Goal: Transaction & Acquisition: Purchase product/service

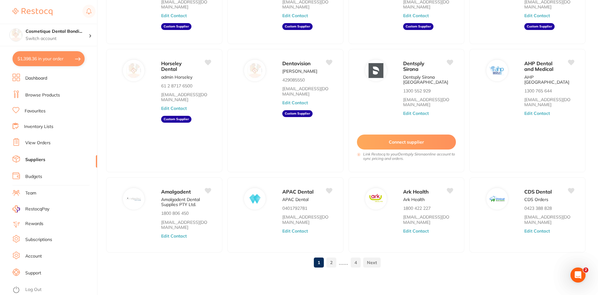
click at [50, 97] on link "Browse Products" at bounding box center [42, 95] width 35 height 6
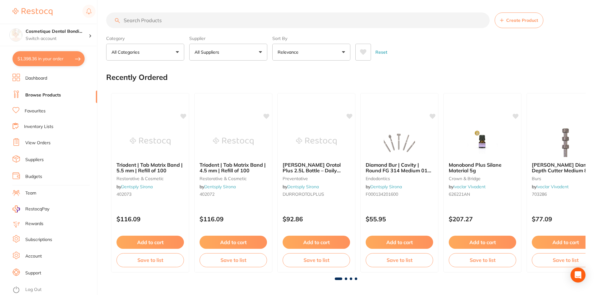
click at [168, 18] on input "search" at bounding box center [298, 21] width 384 height 16
type input "tray"
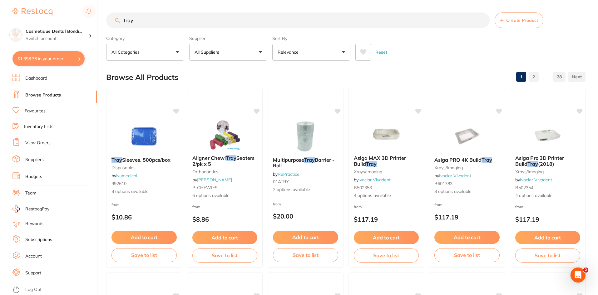
drag, startPoint x: 136, startPoint y: 18, endPoint x: 112, endPoint y: 19, distance: 24.4
click at [112, 19] on input "tray" at bounding box center [298, 21] width 384 height 16
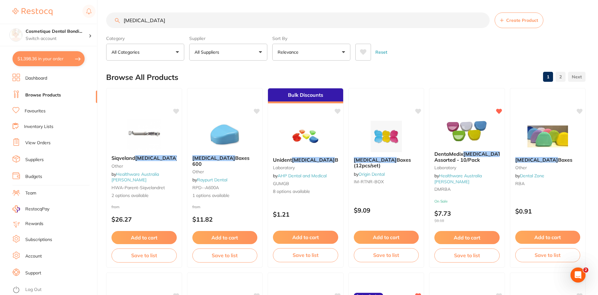
click at [175, 19] on input "[MEDICAL_DATA]" at bounding box center [298, 21] width 384 height 16
type input "[MEDICAL_DATA] sheet"
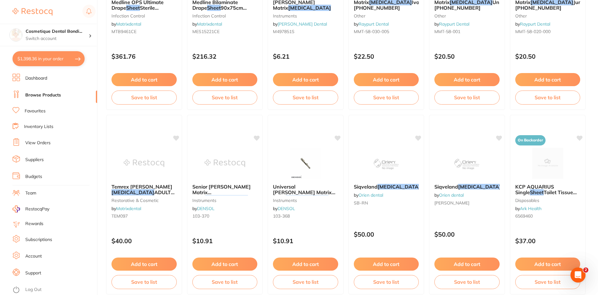
scroll to position [1045, 0]
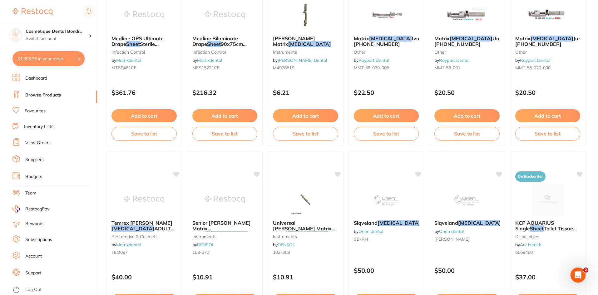
click at [39, 112] on link "Favourites" at bounding box center [35, 111] width 21 height 6
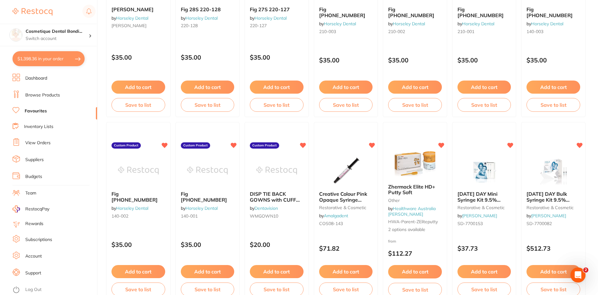
scroll to position [689, 0]
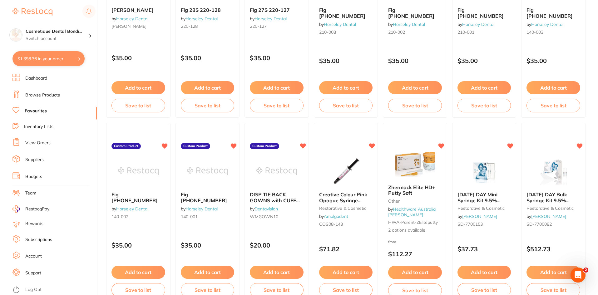
click at [34, 143] on link "View Orders" at bounding box center [37, 143] width 25 height 6
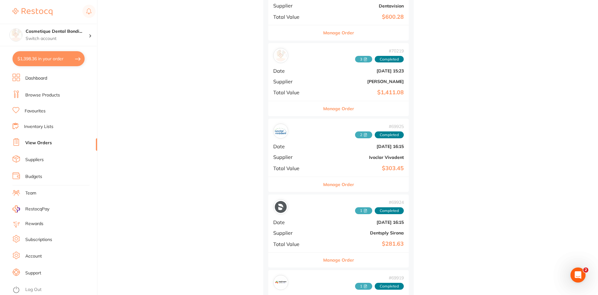
scroll to position [1466, 0]
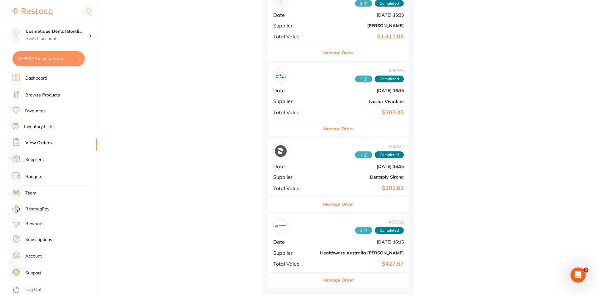
click at [320, 261] on b "$427.57" at bounding box center [362, 264] width 84 height 7
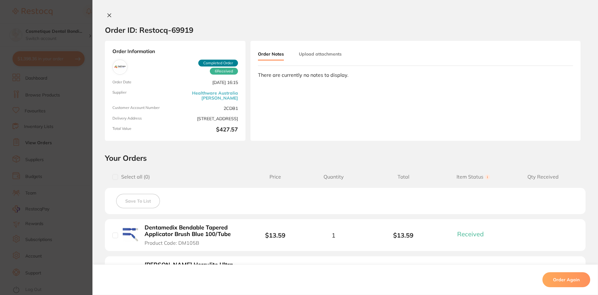
click at [111, 18] on button at bounding box center [109, 16] width 9 height 7
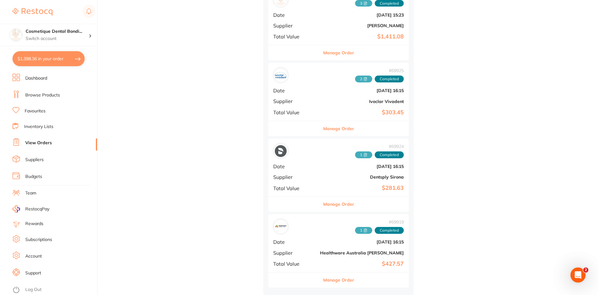
click at [284, 183] on div "# 69924 1 Completed Date [DATE] 16:15 Supplier Dentsply Sirona Total Value $281…" at bounding box center [338, 168] width 141 height 58
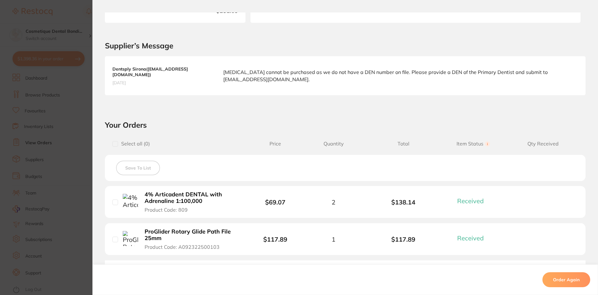
scroll to position [188, 0]
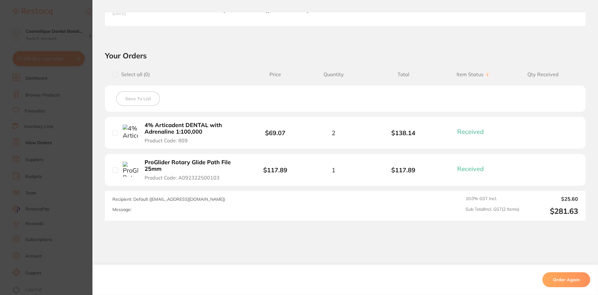
click at [177, 132] on b "4% Articadent DENTAL with Adrenaline 1:100,000" at bounding box center [193, 128] width 97 height 13
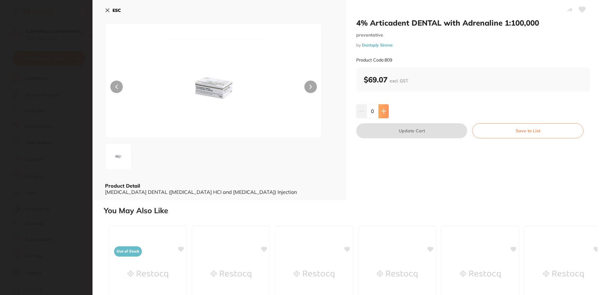
scroll to position [0, 0]
click at [381, 112] on icon at bounding box center [383, 111] width 5 height 5
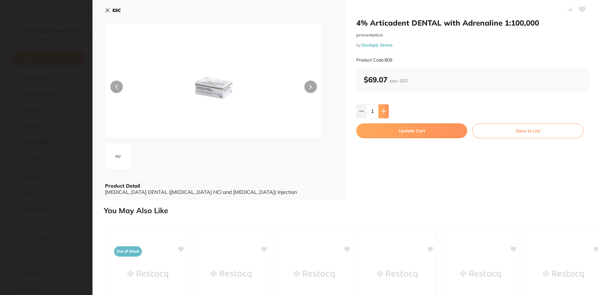
click at [386, 112] on button at bounding box center [383, 111] width 10 height 14
click at [385, 110] on icon at bounding box center [383, 111] width 5 height 5
type input "3"
click at [408, 135] on button "Update Cart" at bounding box center [411, 130] width 111 height 15
checkbox input "false"
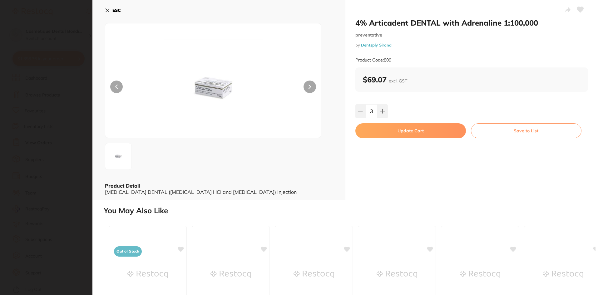
checkbox input "false"
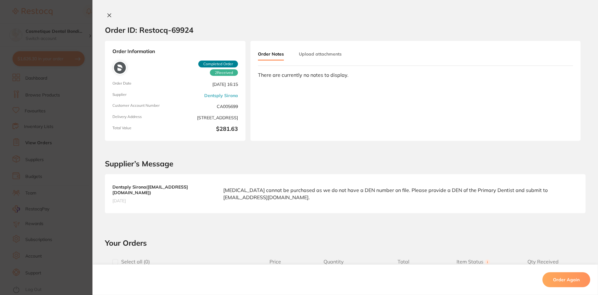
scroll to position [1435, 0]
click at [108, 13] on icon at bounding box center [109, 15] width 5 height 5
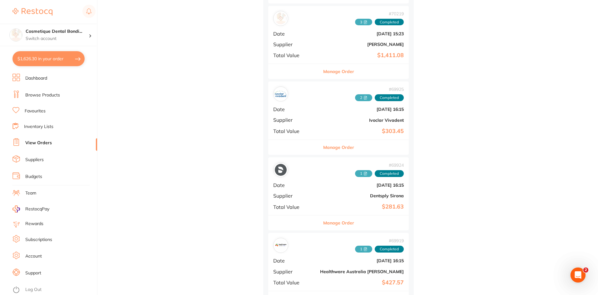
scroll to position [1435, 0]
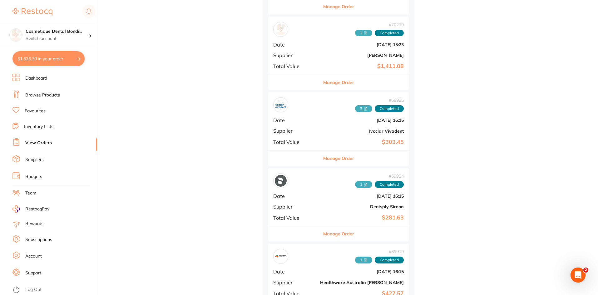
click at [320, 133] on b "Ivoclar Vivadent" at bounding box center [362, 131] width 84 height 5
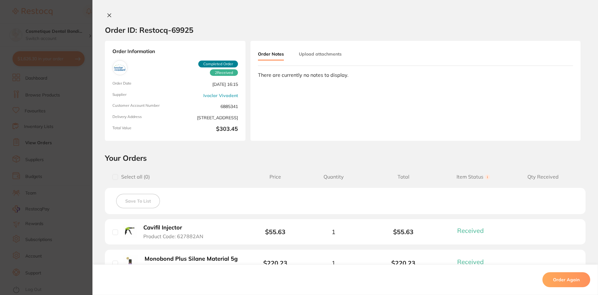
click at [109, 11] on div "Order ID: Restocq- 69925 Order Information 2 Received Completed Order Order Dat…" at bounding box center [346, 147] width 506 height 295
click at [108, 17] on icon at bounding box center [109, 15] width 5 height 5
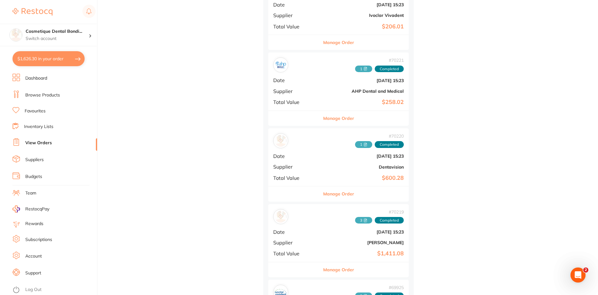
click at [295, 240] on div "# 70219 3 Completed Date [DATE] 15:23 Supplier [PERSON_NAME] Total Value $1,411…" at bounding box center [338, 233] width 141 height 58
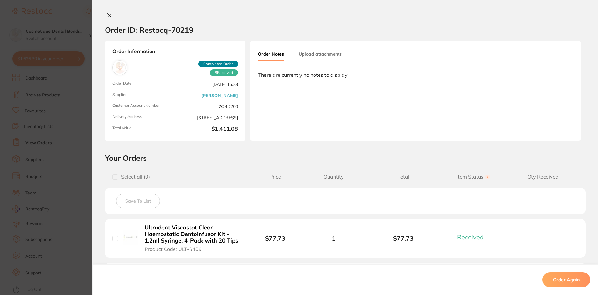
click at [110, 16] on icon at bounding box center [109, 15] width 5 height 5
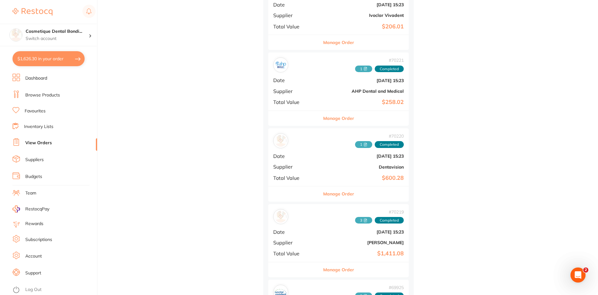
click at [320, 176] on b "$600.28" at bounding box center [362, 178] width 84 height 7
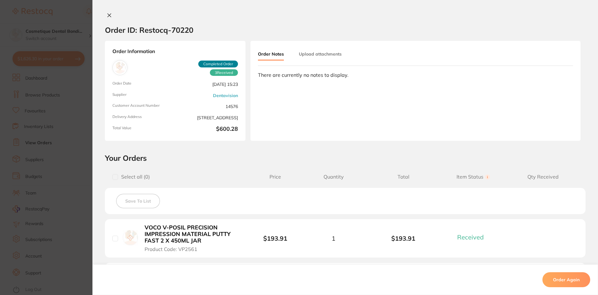
click at [107, 15] on icon at bounding box center [109, 15] width 5 height 5
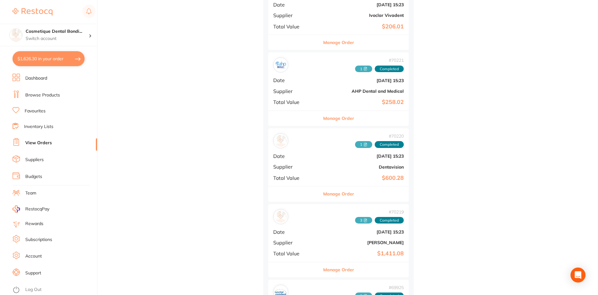
click at [278, 86] on div "# 70221 1 Completed Date [DATE] 15:23 Supplier AHP Dental and Medical Total Val…" at bounding box center [338, 82] width 141 height 58
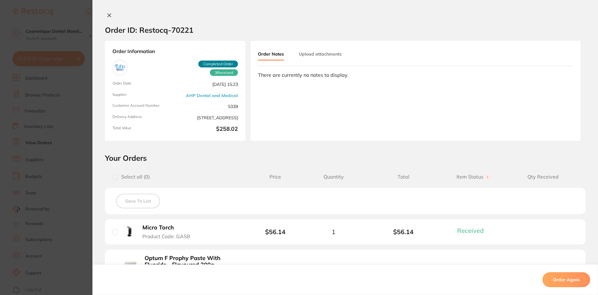
click at [105, 13] on button at bounding box center [109, 16] width 9 height 7
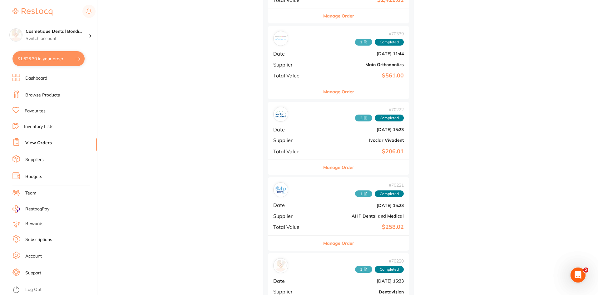
click at [301, 146] on div "# 70222 2 Completed Date [DATE] 15:23 Supplier Ivoclar Vivadent Total Value $20…" at bounding box center [338, 131] width 141 height 58
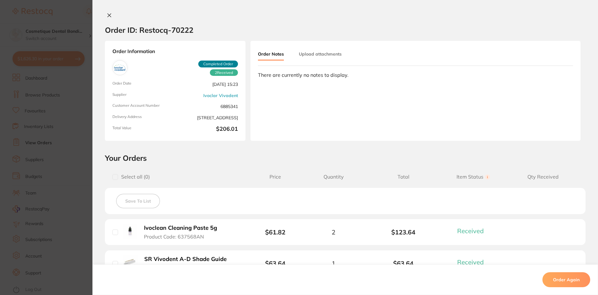
click at [114, 14] on div at bounding box center [346, 16] width 506 height 7
click at [105, 16] on button at bounding box center [109, 16] width 9 height 7
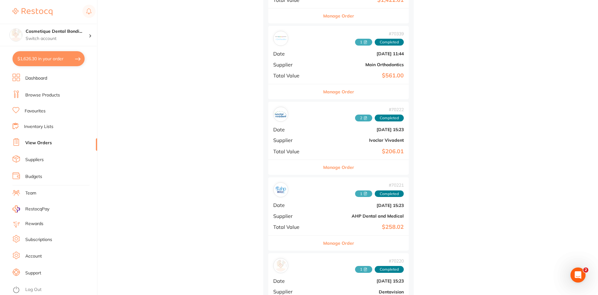
click at [275, 60] on div "# 70339 1 Completed Date [DATE] 11:44 Supplier Main Orthodontics Total Value $5…" at bounding box center [338, 55] width 141 height 58
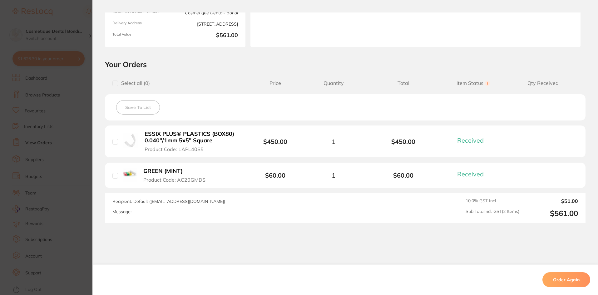
click at [198, 142] on b "ESSIX PLUS® PLASTICS (BOX80) 0.040"/1mm 5x5" Square" at bounding box center [193, 137] width 97 height 13
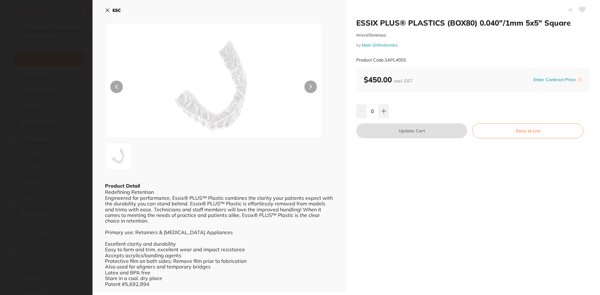
click at [378, 46] on link "Main Orthodontics" at bounding box center [380, 45] width 36 height 5
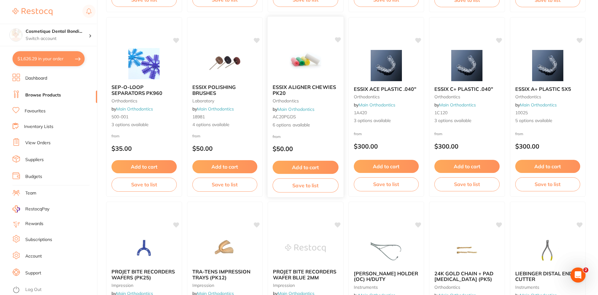
click at [304, 170] on button "Add to cart" at bounding box center [306, 167] width 66 height 13
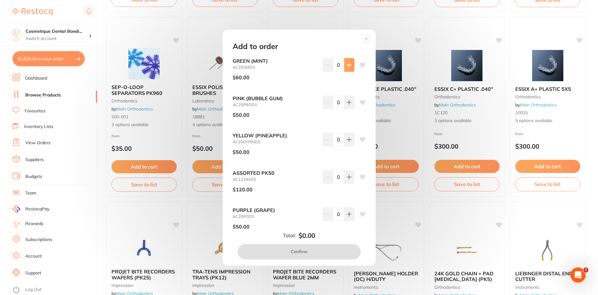
click at [348, 64] on icon at bounding box center [349, 65] width 4 height 4
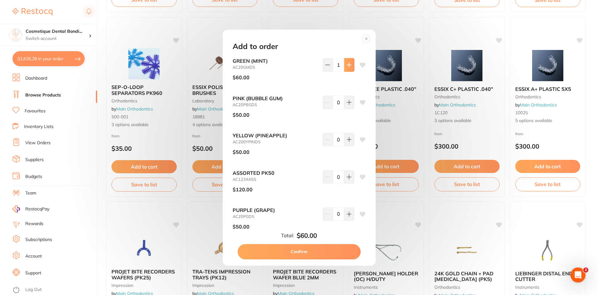
click at [348, 68] on button at bounding box center [349, 65] width 10 height 14
type input "2"
click at [297, 254] on button "Confirm" at bounding box center [299, 251] width 123 height 15
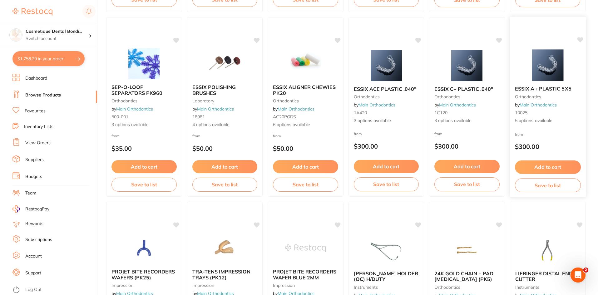
click at [549, 58] on img at bounding box center [548, 65] width 41 height 32
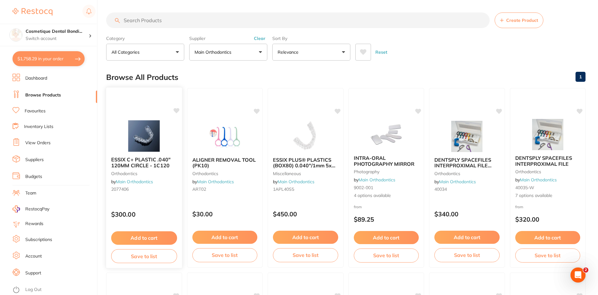
click at [124, 140] on img at bounding box center [144, 136] width 41 height 32
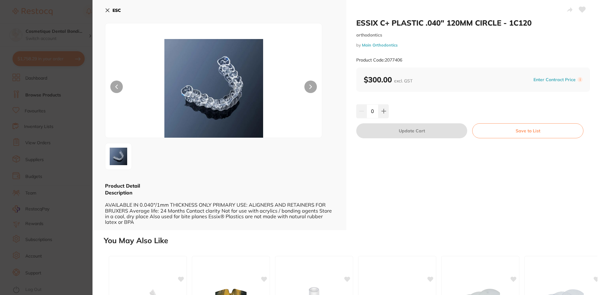
click at [108, 12] on icon at bounding box center [107, 10] width 5 height 5
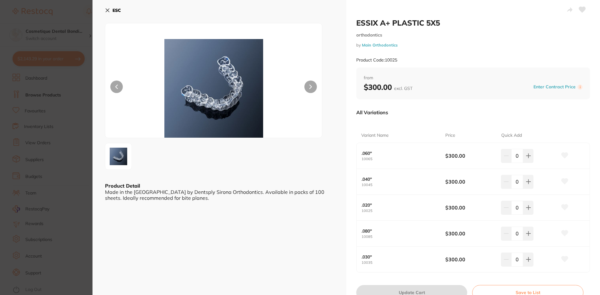
drag, startPoint x: 110, startPoint y: 9, endPoint x: 121, endPoint y: 18, distance: 13.8
click at [110, 9] on icon at bounding box center [107, 10] width 5 height 5
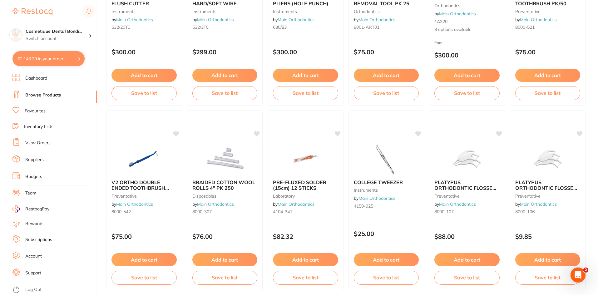
scroll to position [1113, 0]
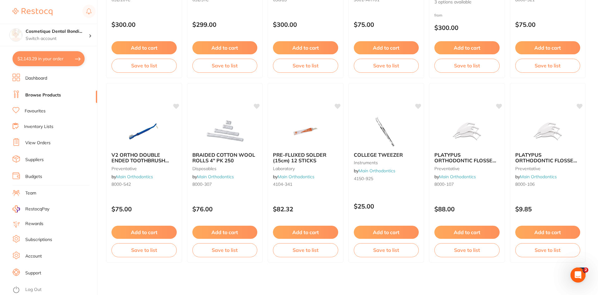
click at [63, 58] on button "$2,143.29 in your order" at bounding box center [49, 58] width 72 height 15
checkbox input "true"
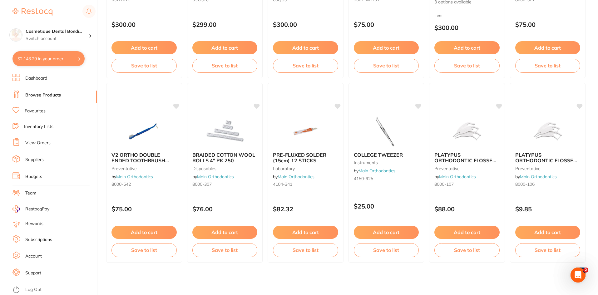
checkbox input "true"
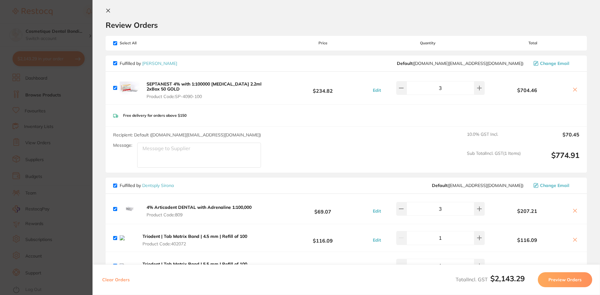
scroll to position [0, 0]
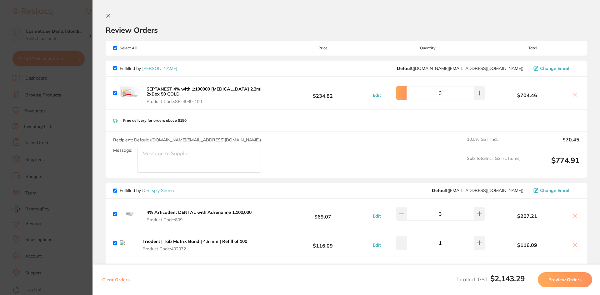
click at [404, 95] on icon at bounding box center [401, 93] width 5 height 5
type input "1"
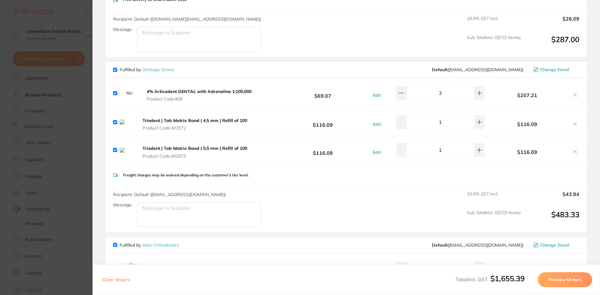
scroll to position [125, 0]
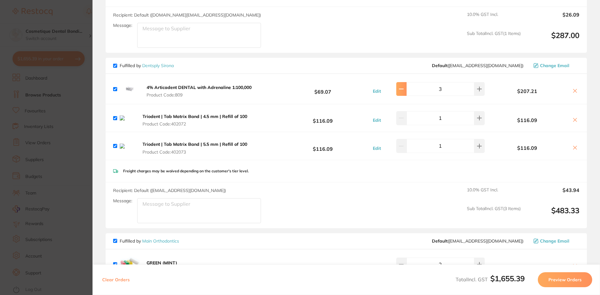
click at [403, 85] on button at bounding box center [401, 89] width 10 height 14
type input "2"
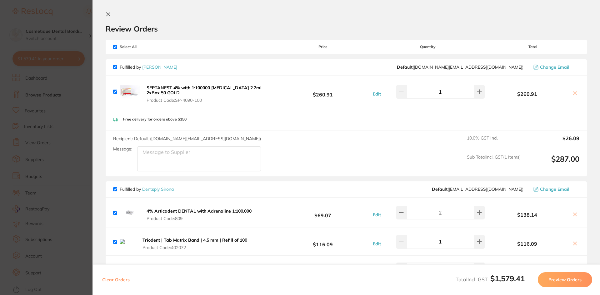
scroll to position [0, 0]
